Goal: Transaction & Acquisition: Purchase product/service

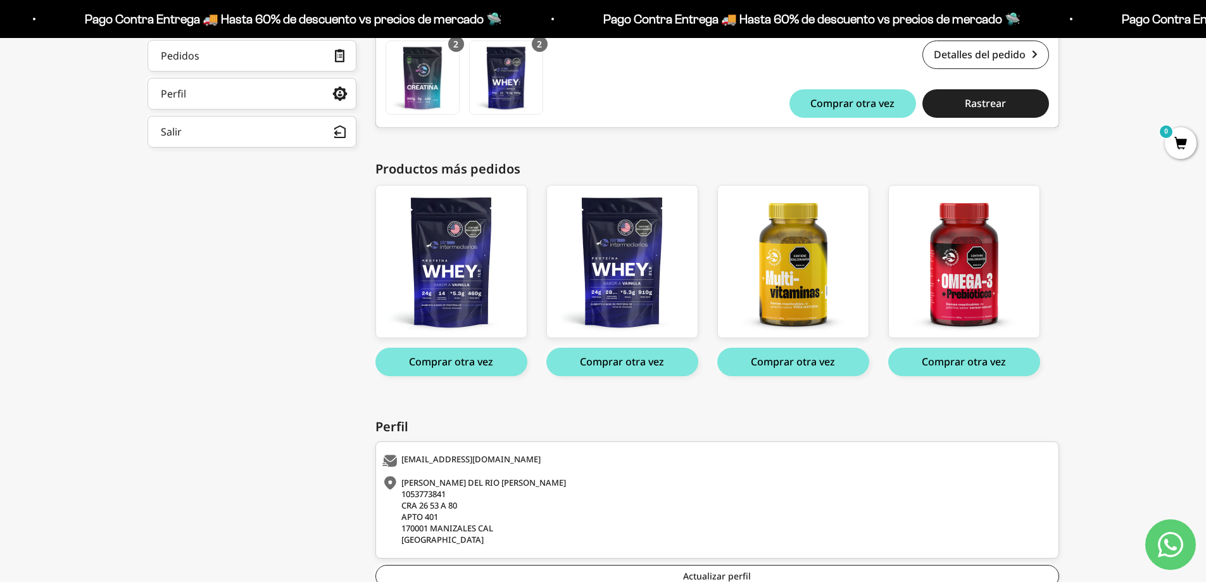
scroll to position [63, 0]
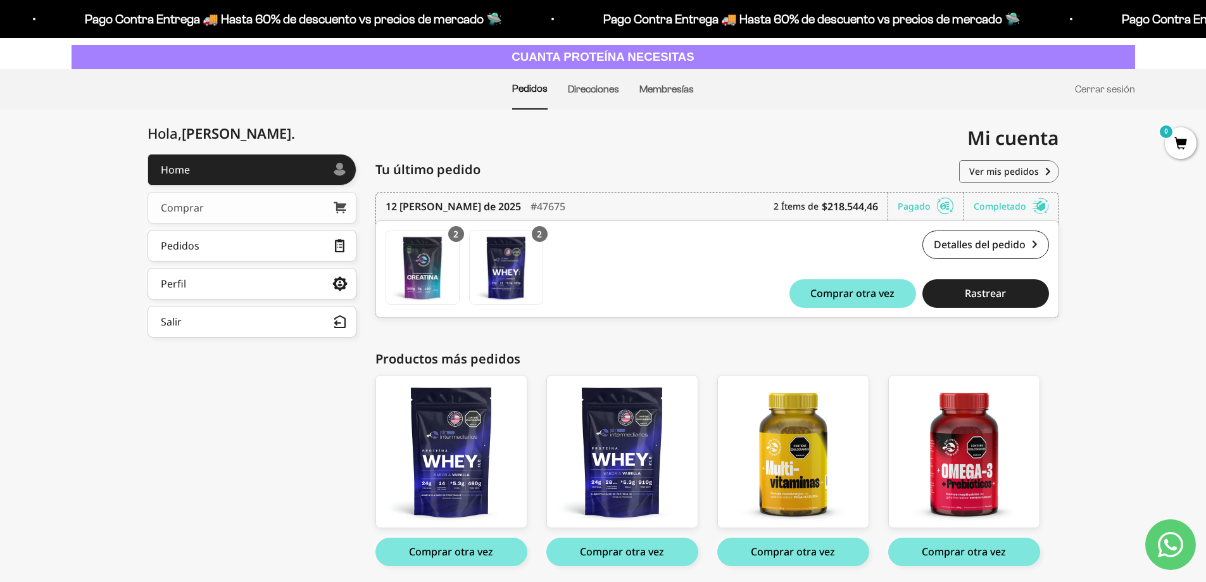
click at [190, 212] on div "Comprar" at bounding box center [182, 208] width 43 height 10
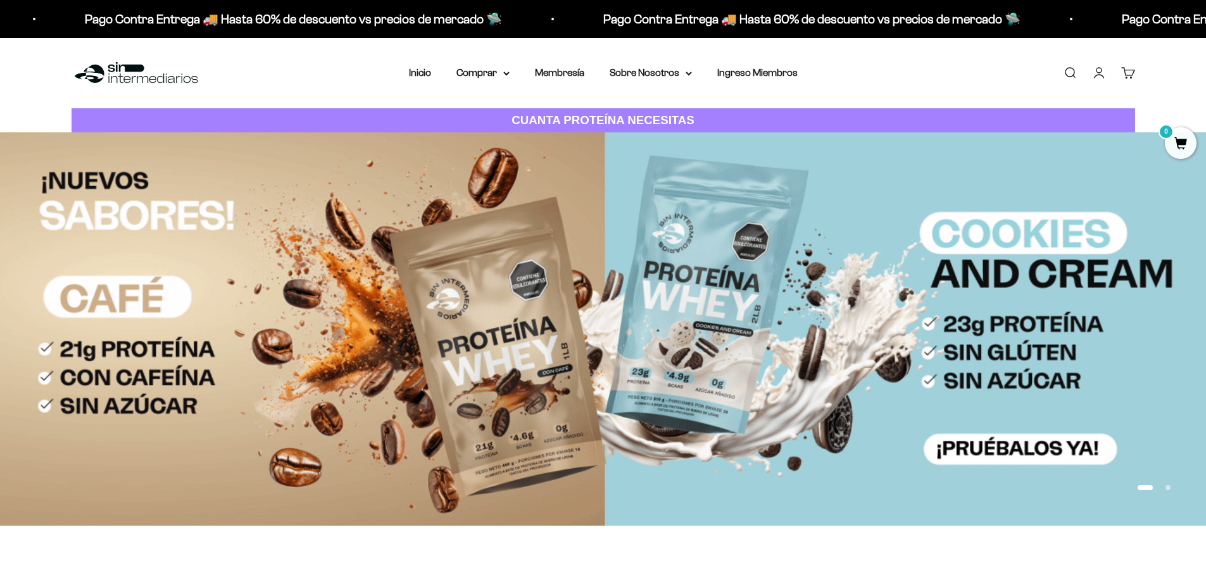
click at [1099, 76] on link "Cuenta" at bounding box center [1099, 73] width 14 height 14
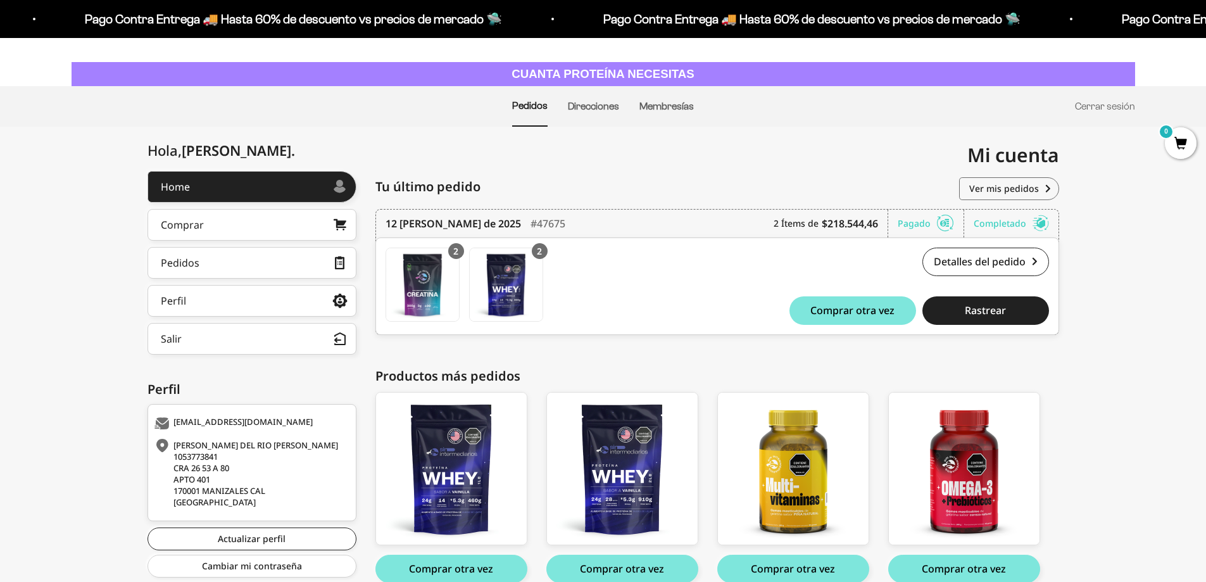
scroll to position [108, 0]
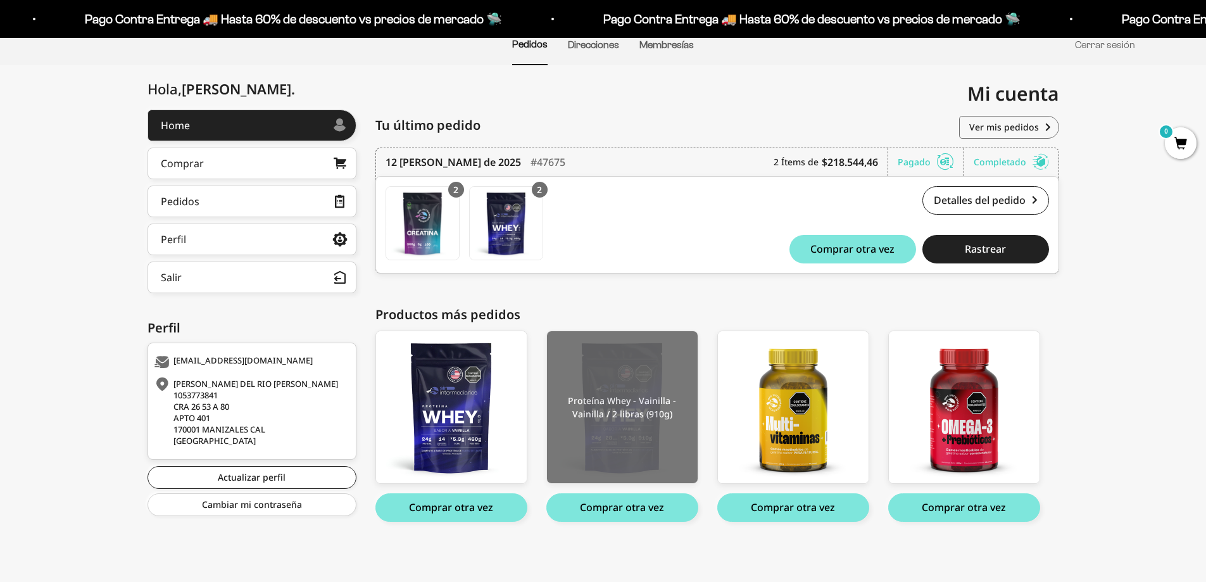
click at [616, 435] on img at bounding box center [622, 407] width 151 height 152
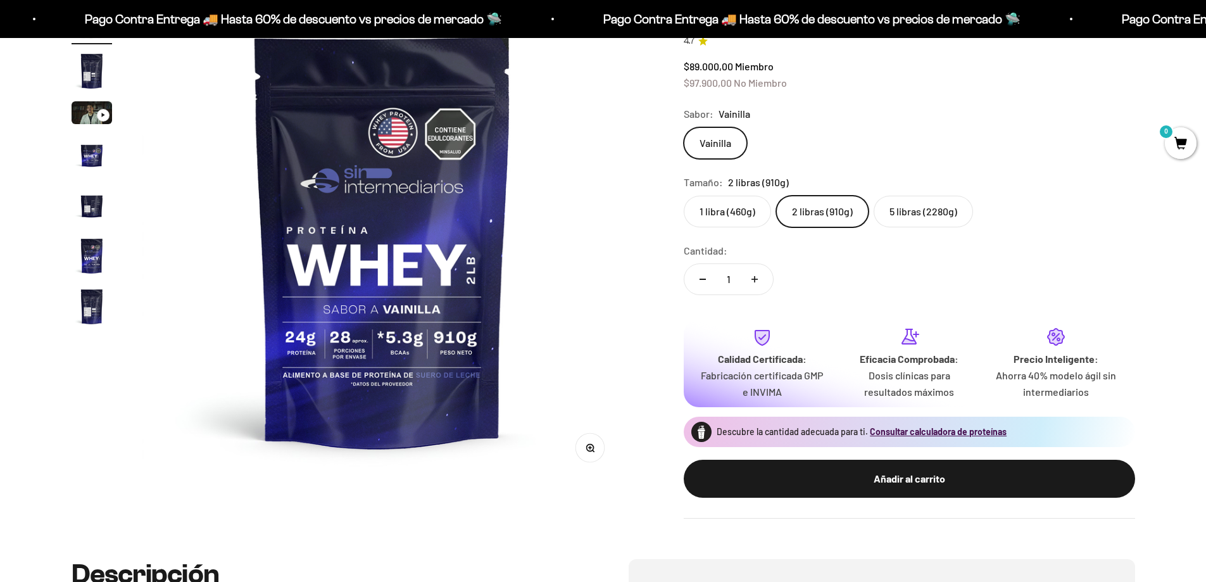
scroll to position [127, 0]
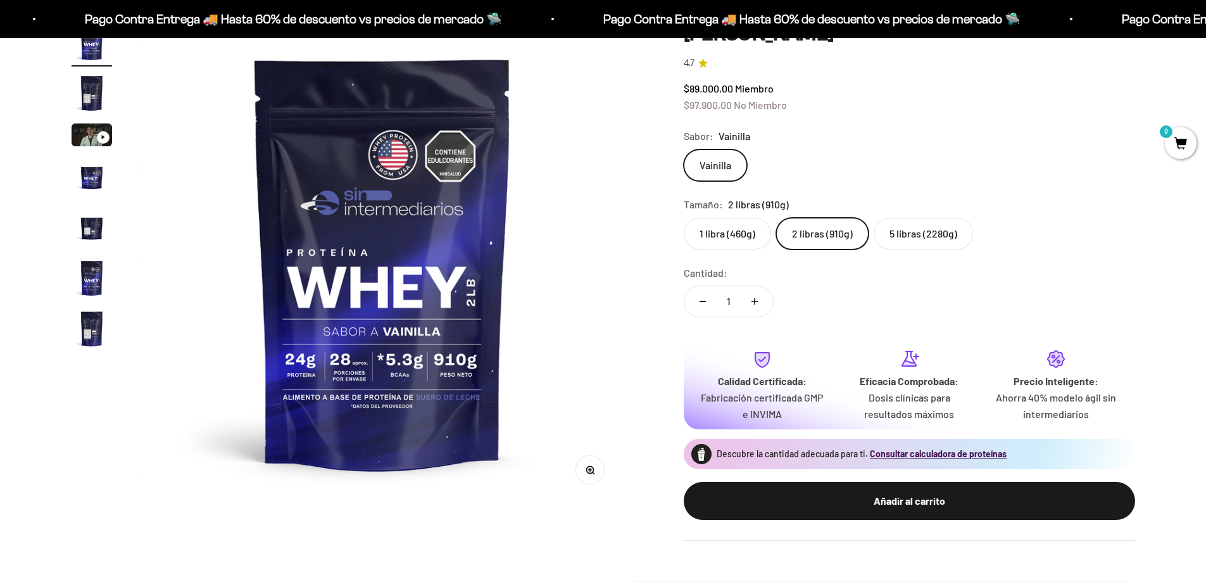
click at [721, 229] on label "1 libra (460g)" at bounding box center [727, 234] width 87 height 32
click at [684, 218] on input "1 libra (460g)" at bounding box center [683, 217] width 1 height 1
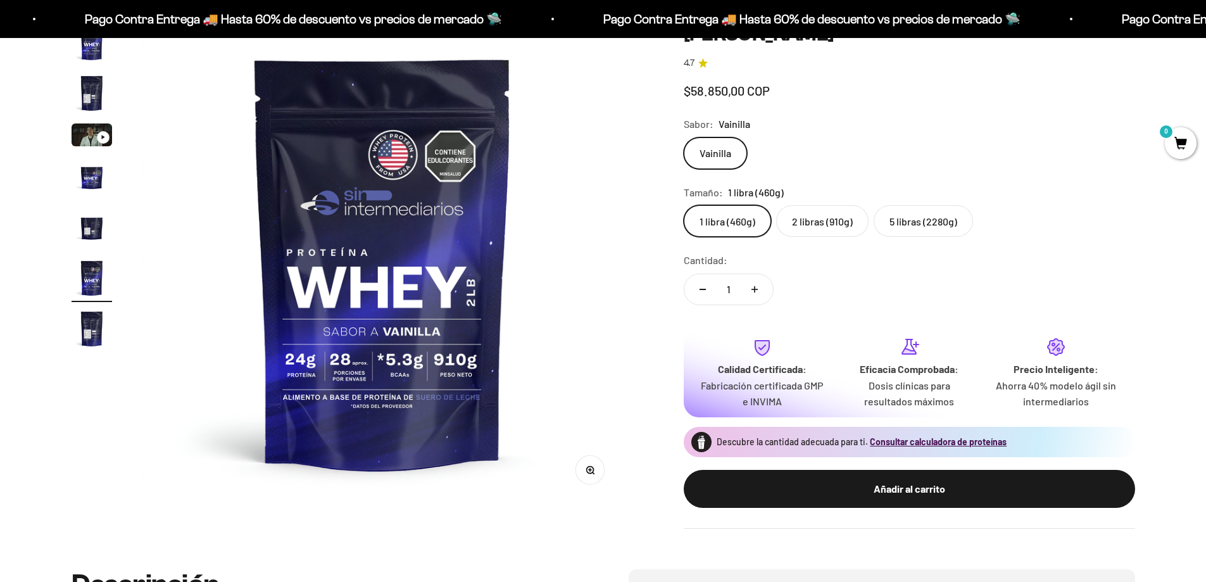
scroll to position [0, 2480]
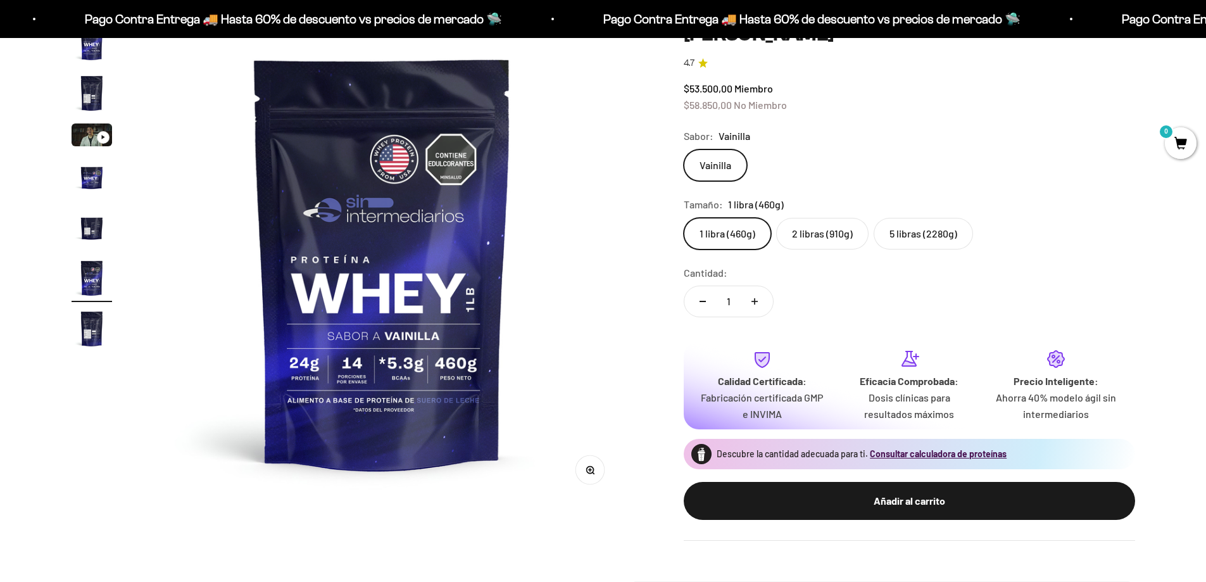
click at [829, 234] on label "2 libras (910g)" at bounding box center [822, 234] width 92 height 32
click at [684, 218] on input "2 libras (910g)" at bounding box center [683, 217] width 1 height 1
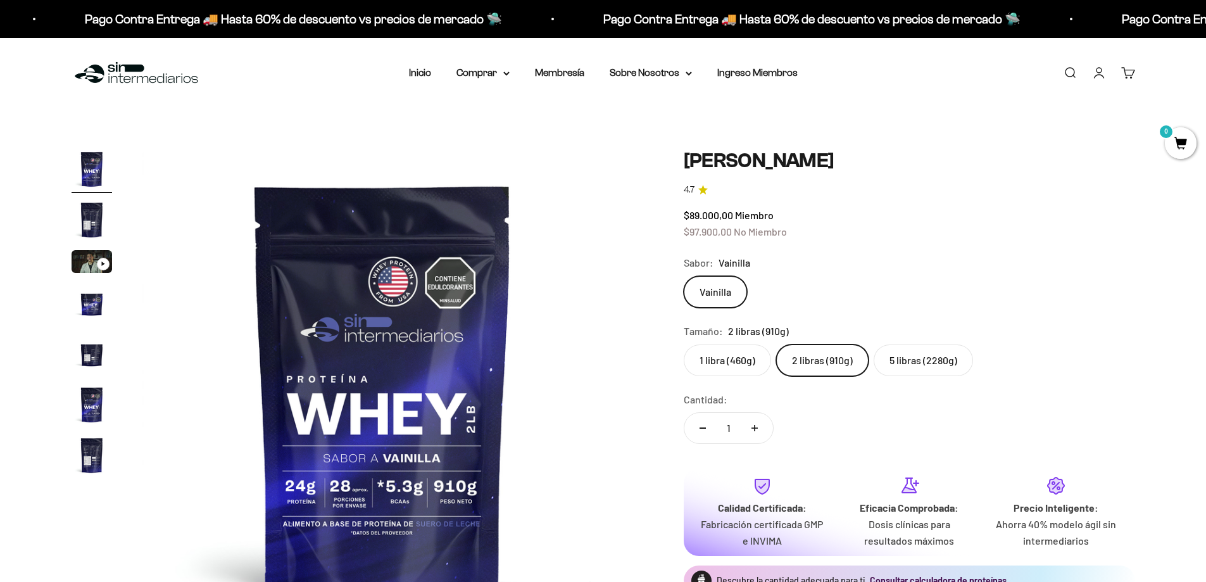
click at [752, 429] on icon "Aumentar cantidad" at bounding box center [755, 428] width 6 height 6
type input "2"
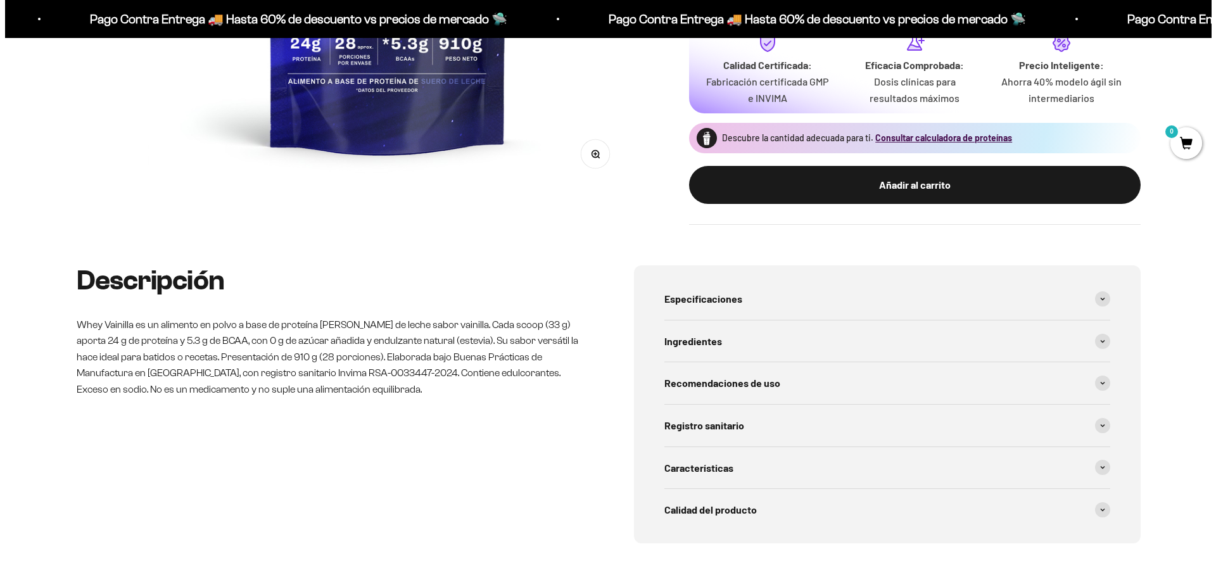
scroll to position [443, 0]
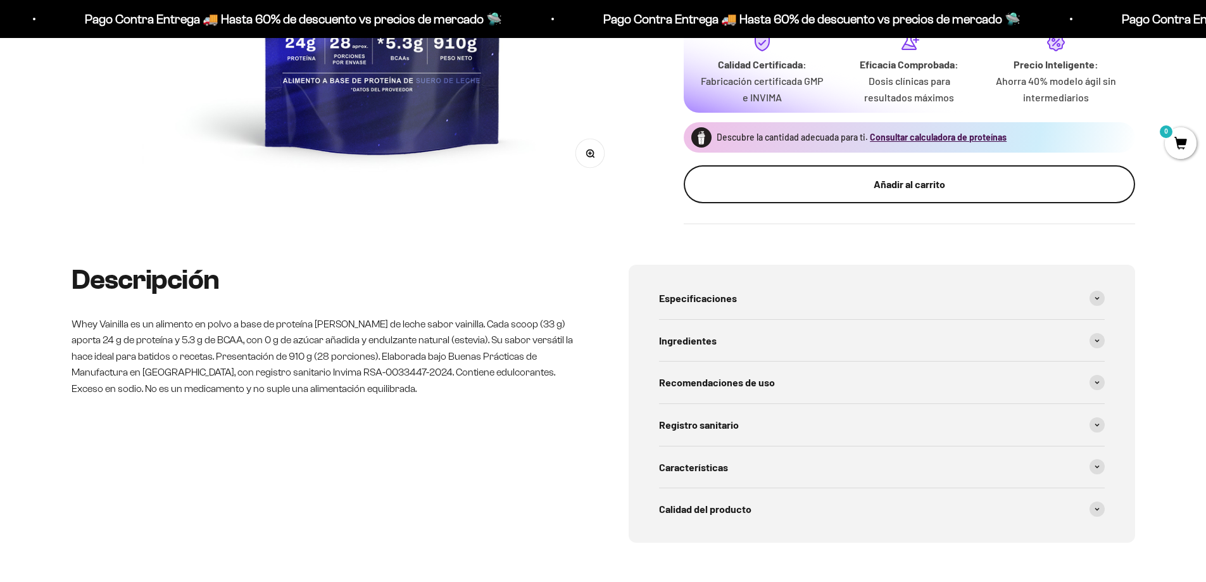
click at [988, 189] on div "Añadir al carrito" at bounding box center [909, 184] width 401 height 16
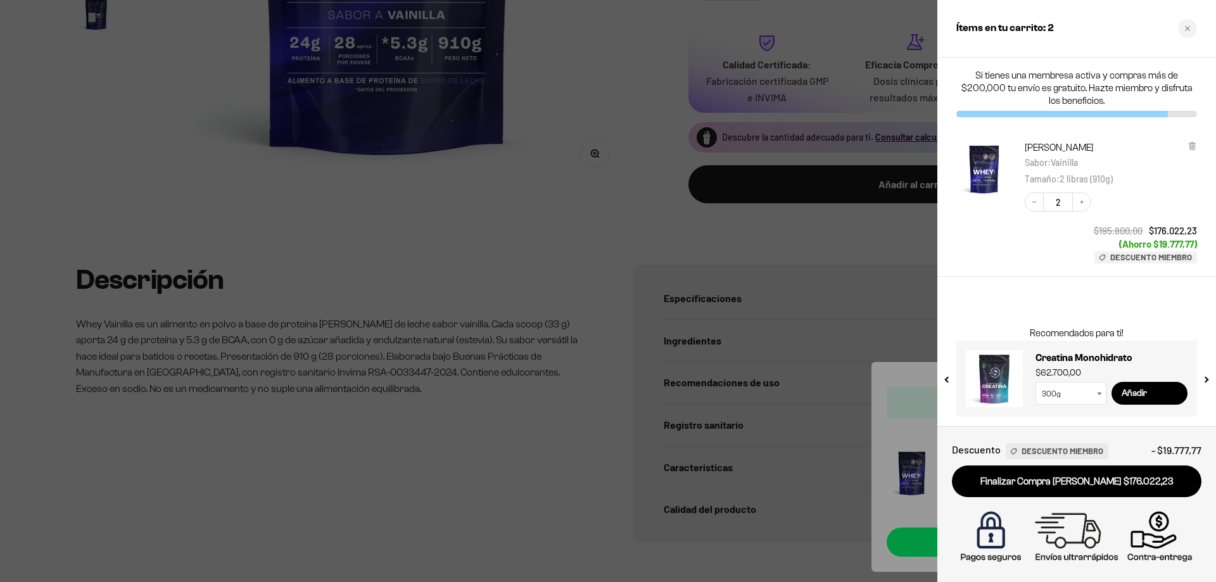
scroll to position [0, 0]
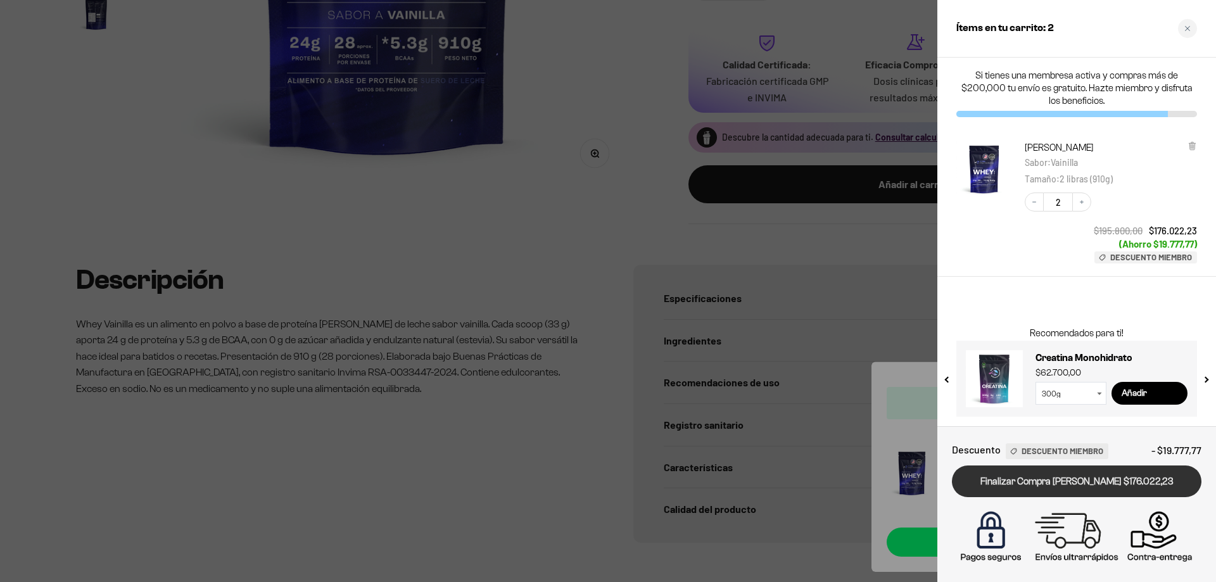
click at [1054, 486] on link "Finalizar Compra Segura $176.022,23" at bounding box center [1077, 481] width 250 height 32
